Goal: Navigation & Orientation: Find specific page/section

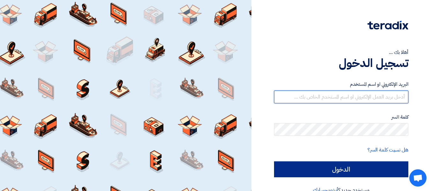
type input "[EMAIL_ADDRESS][DOMAIN_NAME]"
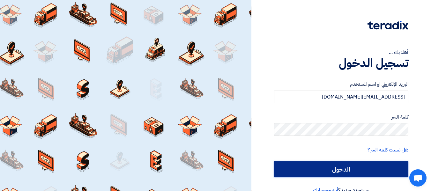
click at [322, 167] on input "الدخول" at bounding box center [341, 169] width 134 height 16
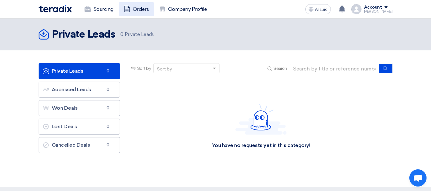
click at [137, 11] on font "Orders" at bounding box center [141, 9] width 16 height 6
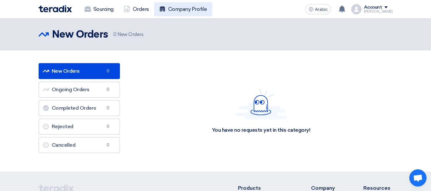
click at [154, 10] on link "Company Profile" at bounding box center [183, 9] width 58 height 14
